Goal: Check status: Check status

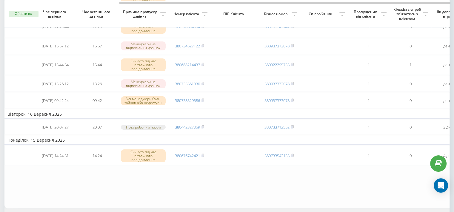
scroll to position [0, 151]
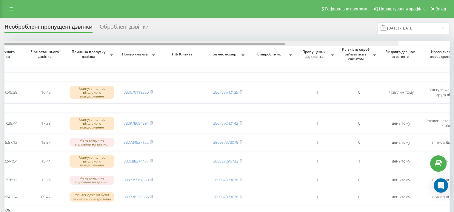
scroll to position [0, 152]
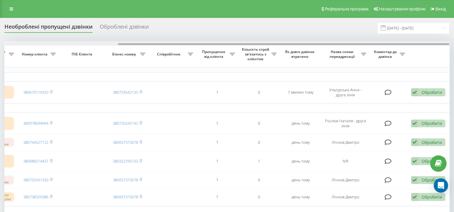
drag, startPoint x: 331, startPoint y: 44, endPoint x: 455, endPoint y: 44, distance: 124.3
click at [454, 44] on html "miidvir.ua Проекти miidvir.ua Центр звернень Журнал дзвінків Журнал повідомлень…" at bounding box center [227, 106] width 454 height 212
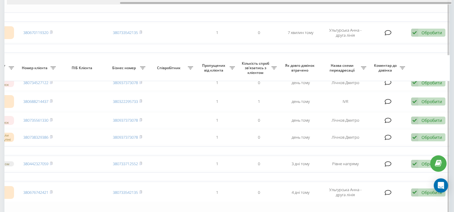
scroll to position [59, 0]
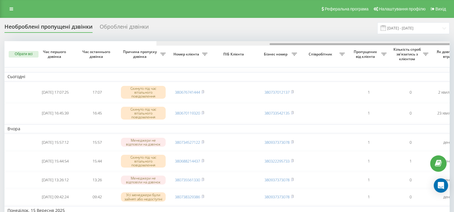
scroll to position [0, 152]
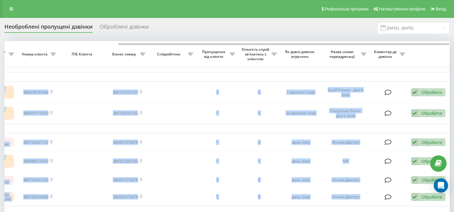
drag, startPoint x: 310, startPoint y: 45, endPoint x: 390, endPoint y: 39, distance: 79.4
click at [390, 39] on div "Необроблені пропущені дзвінки Оброблені дзвінки 19.08.2025 - 19.09.2025 Обрати …" at bounding box center [227, 162] width 446 height 280
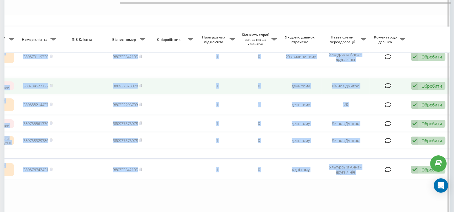
scroll to position [30, 0]
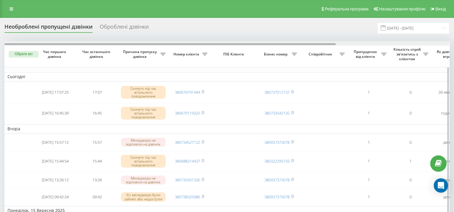
scroll to position [0, 152]
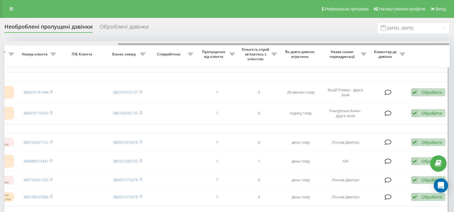
drag, startPoint x: 322, startPoint y: 43, endPoint x: 387, endPoint y: 44, distance: 65.4
click at [387, 44] on div at bounding box center [227, 43] width 445 height 4
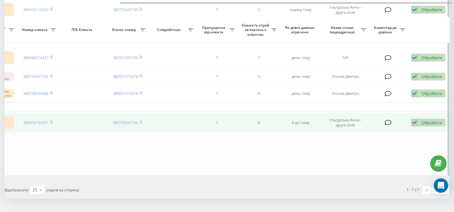
scroll to position [120, 0]
